Goal: Task Accomplishment & Management: Complete application form

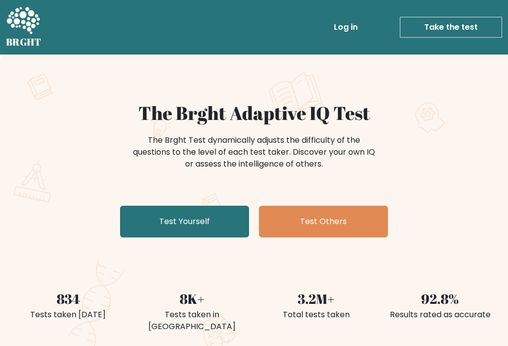
click at [180, 214] on link "Test Yourself" at bounding box center [184, 222] width 129 height 32
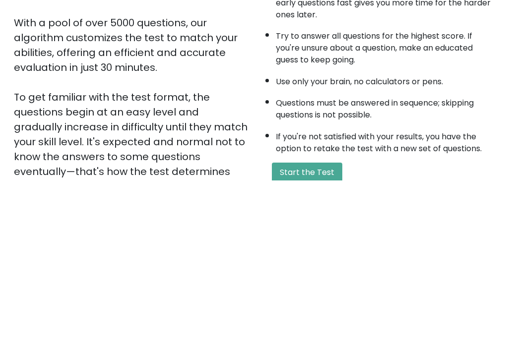
scroll to position [136, 0]
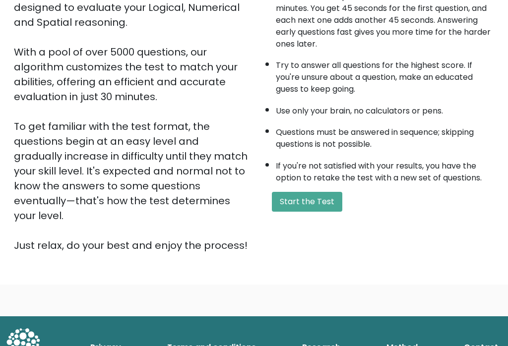
click at [292, 192] on button "Start the Test" at bounding box center [307, 202] width 70 height 20
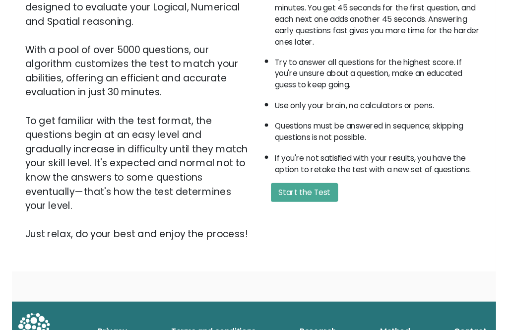
scroll to position [8, 0]
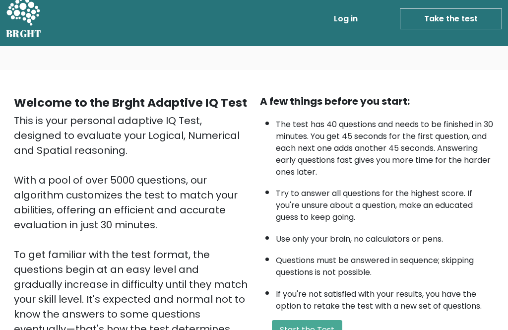
click at [325, 320] on button "Start the Test" at bounding box center [307, 330] width 70 height 20
click at [338, 287] on div "A few things before you start: The test has 40 questions and needs to be finish…" at bounding box center [377, 237] width 246 height 287
click at [338, 286] on li "If you're not satisfied with your results, you have the option to retake the te…" at bounding box center [385, 297] width 218 height 29
click at [309, 292] on div "A few things before you start: The test has 40 questions and needs to be finish…" at bounding box center [377, 237] width 246 height 287
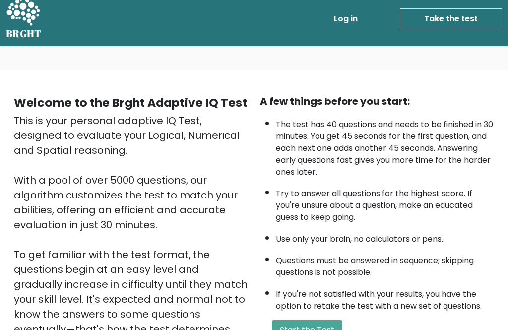
click at [309, 292] on div "A few things before you start: The test has 40 questions and needs to be finish…" at bounding box center [377, 237] width 246 height 287
click at [308, 320] on button "Start the Test" at bounding box center [307, 330] width 70 height 20
click at [458, 21] on link "Take the test" at bounding box center [450, 18] width 102 height 21
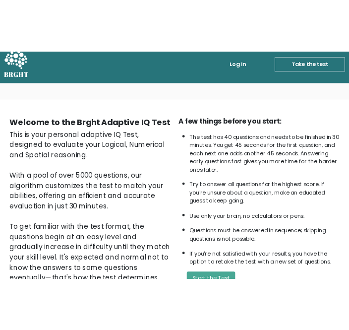
scroll to position [0, 0]
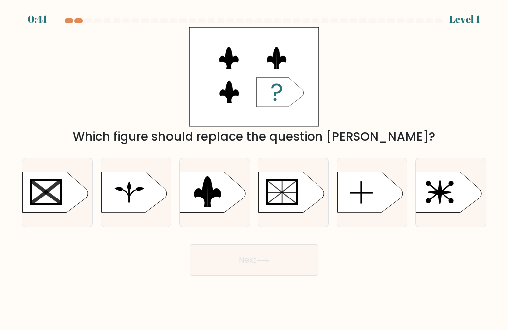
click at [11, 256] on form "a." at bounding box center [254, 146] width 508 height 257
click at [207, 218] on rect at bounding box center [175, 171] width 181 height 138
click at [254, 168] on input "c." at bounding box center [254, 166] width 0 height 2
radio input "true"
click at [261, 273] on button "Next" at bounding box center [253, 260] width 129 height 32
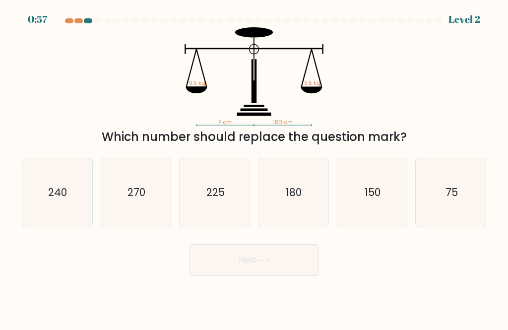
click at [288, 224] on icon "180" at bounding box center [293, 192] width 68 height 68
click at [254, 168] on input "d. 180" at bounding box center [254, 166] width 0 height 2
radio input "true"
click at [261, 273] on button "Next" at bounding box center [253, 260] width 129 height 32
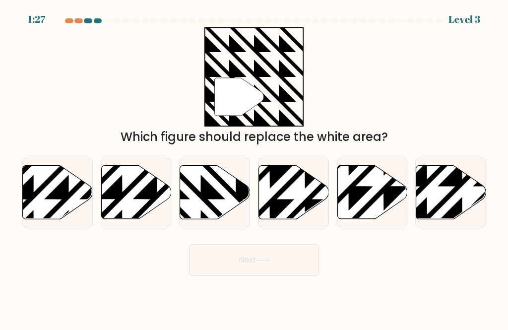
click at [226, 206] on icon at bounding box center [215, 192] width 70 height 54
click at [254, 168] on input "c." at bounding box center [254, 166] width 0 height 2
radio input "true"
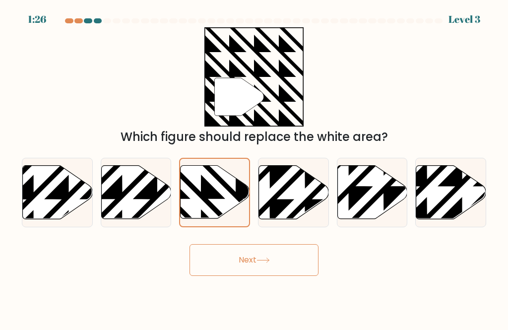
click at [264, 273] on button "Next" at bounding box center [253, 260] width 129 height 32
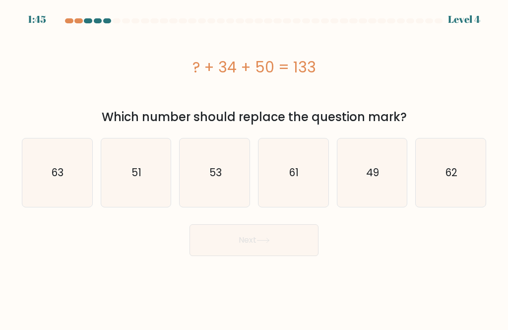
click at [374, 184] on icon "49" at bounding box center [372, 172] width 68 height 68
click at [254, 168] on input "e. 49" at bounding box center [254, 166] width 0 height 2
radio input "true"
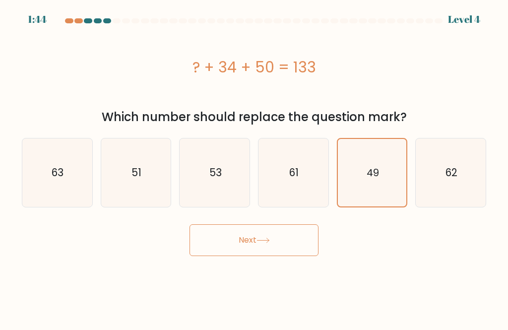
click at [279, 248] on button "Next" at bounding box center [253, 240] width 129 height 32
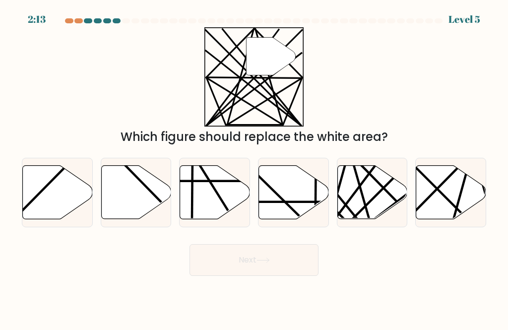
click at [367, 202] on icon at bounding box center [372, 192] width 70 height 54
click at [254, 168] on input "e." at bounding box center [254, 166] width 0 height 2
radio input "true"
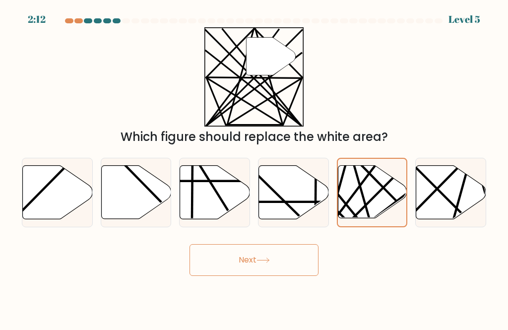
click at [292, 266] on button "Next" at bounding box center [253, 260] width 129 height 32
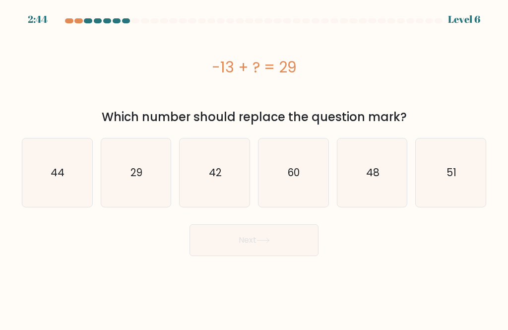
click at [197, 167] on icon "42" at bounding box center [214, 172] width 68 height 68
click at [254, 167] on input "c. 42" at bounding box center [254, 166] width 0 height 2
radio input "true"
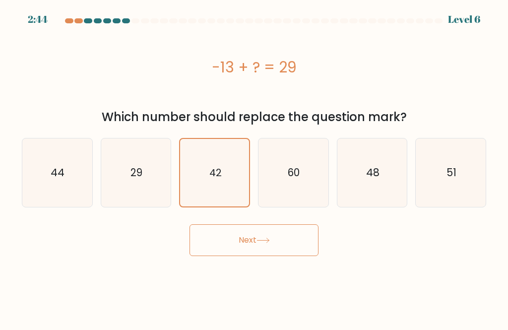
click at [281, 242] on button "Next" at bounding box center [253, 240] width 129 height 32
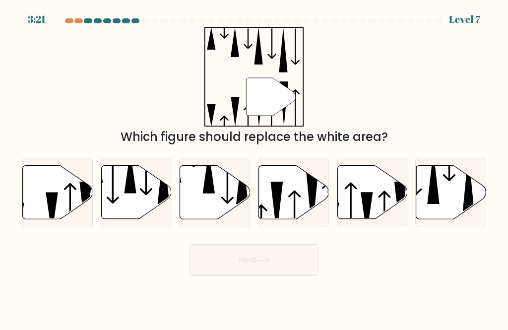
click at [303, 204] on icon at bounding box center [294, 192] width 70 height 54
click at [254, 168] on input "d." at bounding box center [254, 166] width 0 height 2
radio input "true"
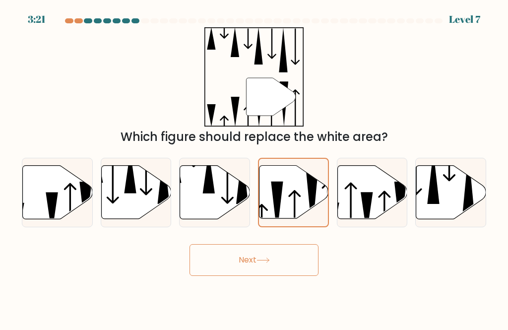
click at [261, 273] on button "Next" at bounding box center [253, 260] width 129 height 32
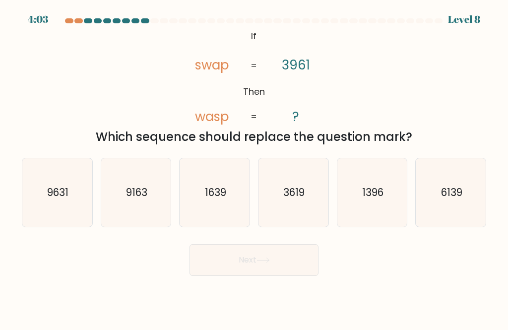
click at [358, 81] on div "@import url('https://fonts.googleapis.com/css?family=Abril+Fatface:400,100,100i…" at bounding box center [254, 86] width 476 height 118
click at [69, 227] on icon "9631" at bounding box center [57, 192] width 68 height 68
click at [254, 168] on input "a. 9631" at bounding box center [254, 166] width 0 height 2
radio input "true"
click at [286, 257] on button "Next" at bounding box center [253, 260] width 129 height 32
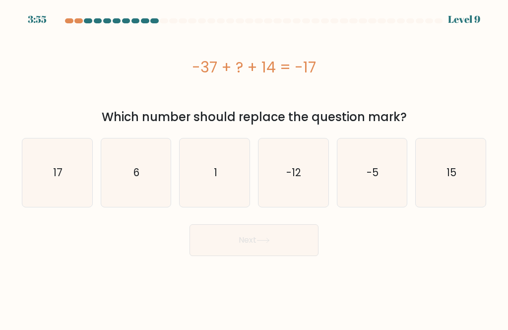
click at [129, 191] on icon "6" at bounding box center [136, 172] width 68 height 68
click at [254, 168] on input "b. 6" at bounding box center [254, 166] width 0 height 2
radio input "true"
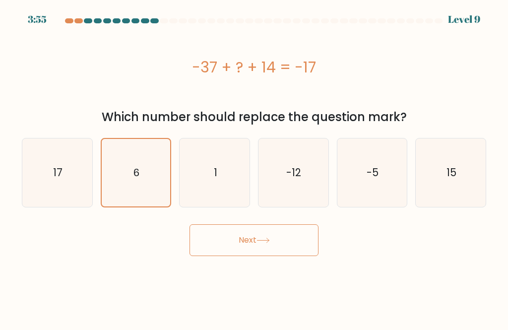
click at [232, 247] on button "Next" at bounding box center [253, 240] width 129 height 32
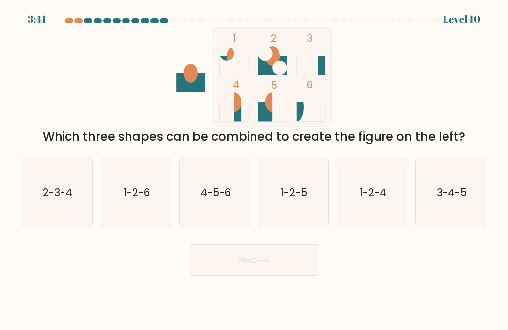
click at [470, 185] on icon "3-4-5" at bounding box center [450, 192] width 68 height 68
click at [254, 168] on input "f. 3-4-5" at bounding box center [254, 166] width 0 height 2
radio input "true"
click at [288, 264] on button "Next" at bounding box center [253, 260] width 129 height 32
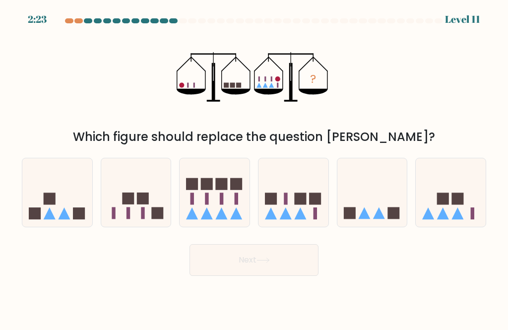
click at [361, 214] on icon at bounding box center [372, 192] width 70 height 58
click at [254, 168] on input "e." at bounding box center [254, 166] width 0 height 2
radio input "true"
click at [219, 210] on icon at bounding box center [214, 192] width 70 height 58
click at [254, 168] on input "c." at bounding box center [254, 166] width 0 height 2
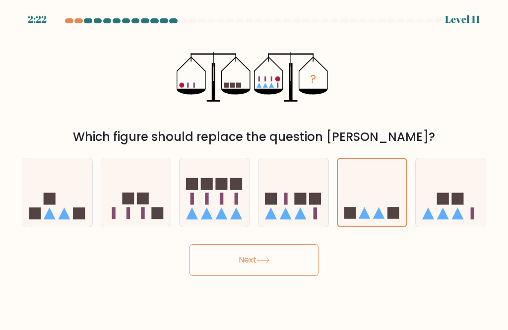
radio input "true"
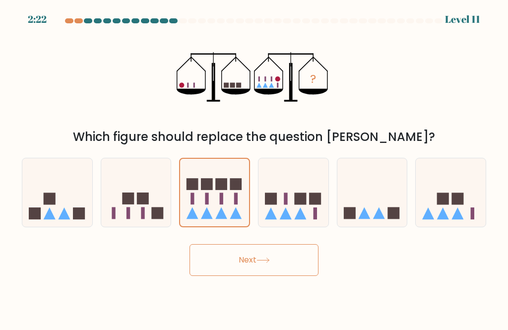
click at [267, 221] on icon at bounding box center [293, 192] width 70 height 58
click at [254, 168] on input "d." at bounding box center [254, 166] width 0 height 2
radio input "true"
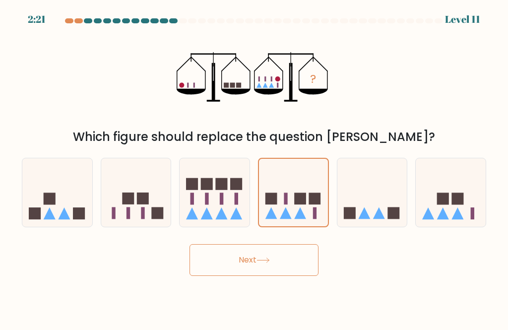
click at [279, 276] on button "Next" at bounding box center [253, 260] width 129 height 32
click at [252, 265] on button "Next" at bounding box center [253, 260] width 129 height 32
click at [295, 268] on button "Next" at bounding box center [253, 260] width 129 height 32
click at [234, 276] on button "Next" at bounding box center [253, 260] width 129 height 32
click at [223, 276] on button "Next" at bounding box center [253, 260] width 129 height 32
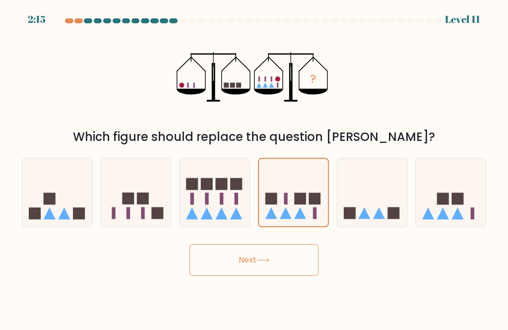
click at [222, 276] on button "Next" at bounding box center [253, 260] width 129 height 32
click at [232, 271] on button "Next" at bounding box center [253, 260] width 129 height 32
click at [291, 276] on button "Next" at bounding box center [253, 260] width 129 height 32
click at [234, 274] on button "Next" at bounding box center [253, 260] width 129 height 32
click at [301, 276] on button "Next" at bounding box center [253, 260] width 129 height 32
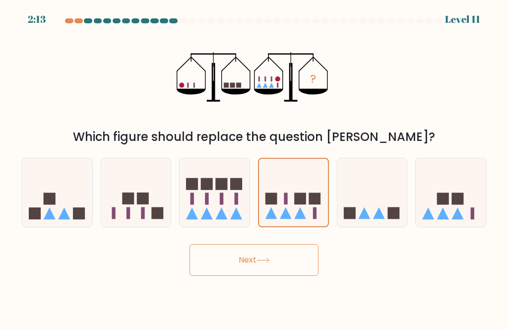
click at [235, 272] on button "Next" at bounding box center [253, 260] width 129 height 32
click at [198, 218] on icon at bounding box center [214, 192] width 70 height 58
click at [254, 168] on input "c." at bounding box center [254, 166] width 0 height 2
radio input "true"
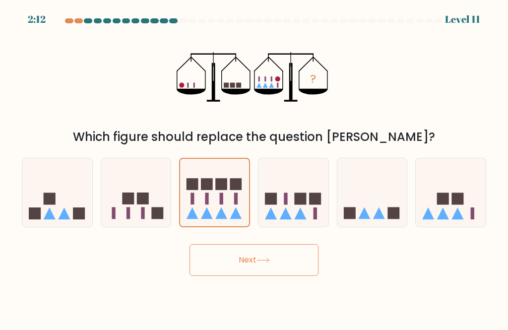
click at [285, 275] on button "Next" at bounding box center [253, 260] width 129 height 32
click at [127, 219] on rect at bounding box center [127, 213] width 3 height 12
click at [254, 168] on input "b." at bounding box center [254, 166] width 0 height 2
radio input "true"
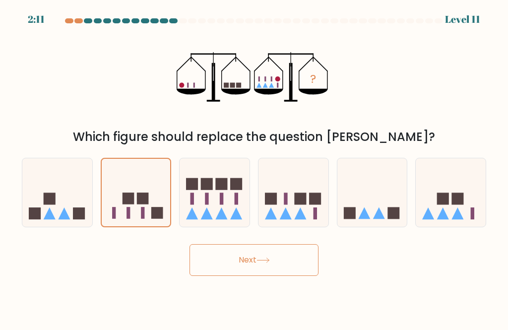
click at [280, 276] on button "Next" at bounding box center [253, 260] width 129 height 32
click at [56, 205] on icon at bounding box center [57, 192] width 70 height 58
click at [254, 168] on input "a." at bounding box center [254, 166] width 0 height 2
radio input "true"
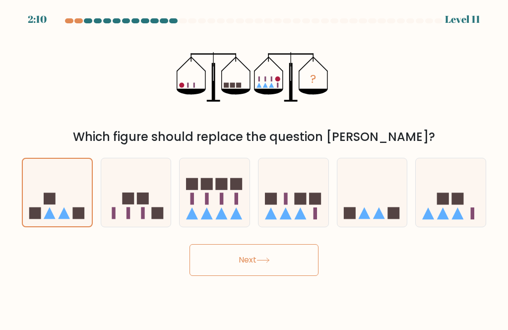
click at [381, 215] on icon at bounding box center [372, 192] width 70 height 58
click at [254, 168] on input "e." at bounding box center [254, 166] width 0 height 2
radio input "true"
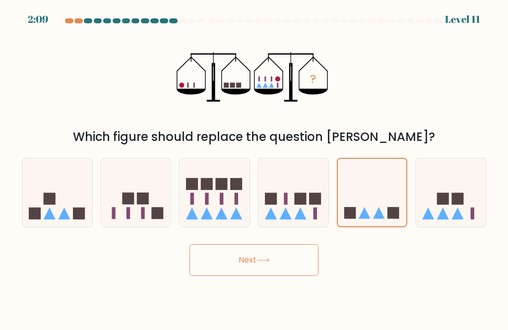
click at [228, 268] on button "Next" at bounding box center [253, 260] width 129 height 32
click at [458, 205] on rect at bounding box center [457, 199] width 12 height 12
click at [254, 168] on input "f." at bounding box center [254, 166] width 0 height 2
radio input "true"
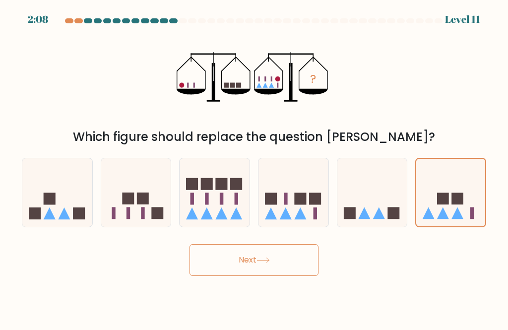
click at [222, 271] on button "Next" at bounding box center [253, 260] width 129 height 32
click at [226, 276] on button "Next" at bounding box center [253, 260] width 129 height 32
click at [73, 204] on icon at bounding box center [57, 192] width 70 height 58
click at [254, 168] on input "a." at bounding box center [254, 166] width 0 height 2
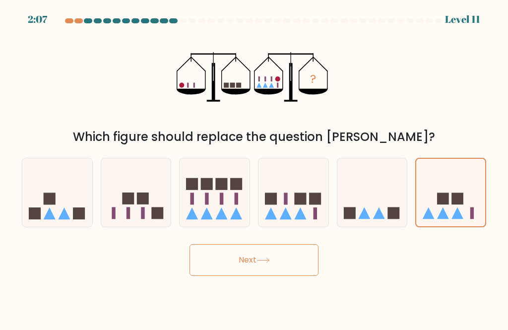
radio input "true"
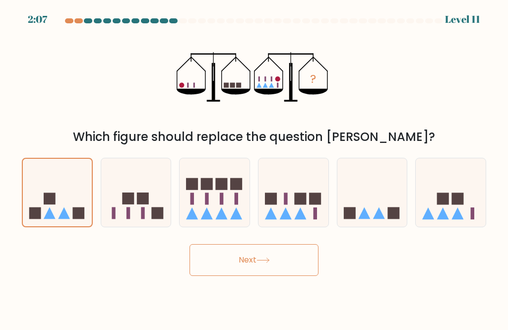
click at [305, 290] on body "2:07 Level 11" at bounding box center [254, 165] width 508 height 330
click at [305, 290] on body "2:06 Level 11" at bounding box center [254, 165] width 508 height 330
click at [309, 276] on button "Next" at bounding box center [253, 260] width 129 height 32
click at [310, 286] on body "2:06 Level 11" at bounding box center [254, 165] width 508 height 330
click at [305, 276] on button "Next" at bounding box center [253, 260] width 129 height 32
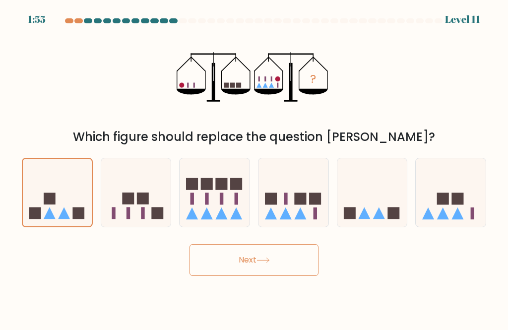
click at [433, 261] on body "1:55 Level 11" at bounding box center [254, 165] width 508 height 330
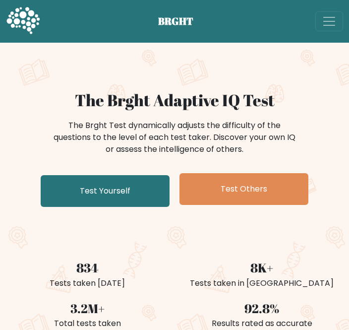
click at [98, 191] on link "Test Yourself" at bounding box center [105, 191] width 129 height 32
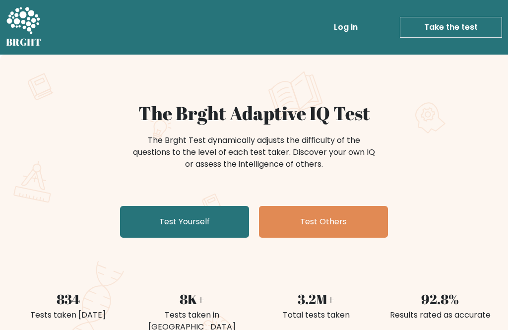
scroll to position [38, 0]
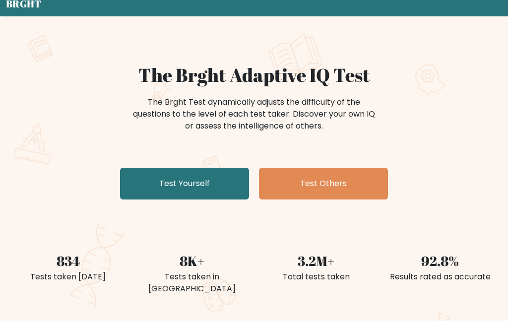
click at [149, 164] on div "The Brght Adaptive IQ Test The Brght Test dynamically adjusts the difficulty of…" at bounding box center [254, 133] width 496 height 139
click at [143, 187] on link "Test Yourself" at bounding box center [184, 184] width 129 height 32
